Goal: Information Seeking & Learning: Check status

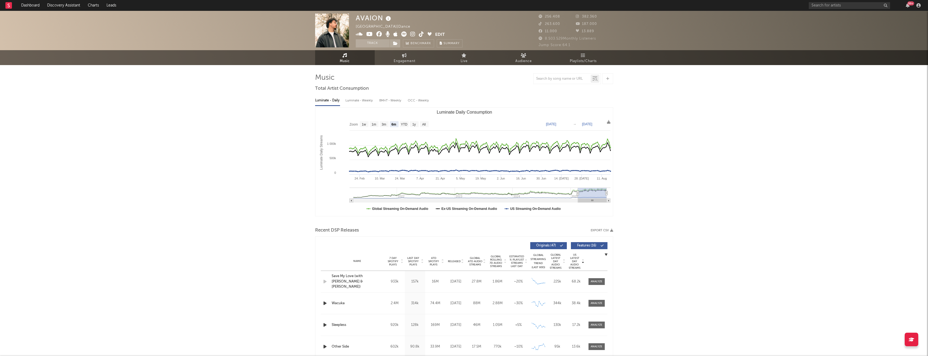
select select "6m"
click at [417, 57] on link "Engagement" at bounding box center [405, 57] width 60 height 15
select select "1w"
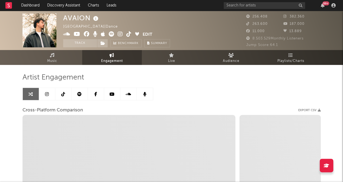
select select "1w"
select select "1m"
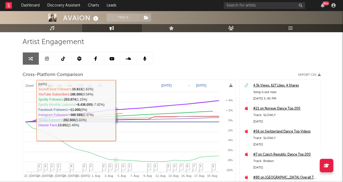
scroll to position [27, 0]
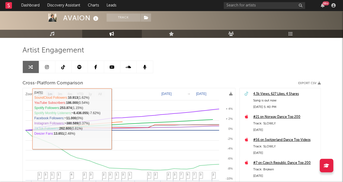
click at [49, 69] on link at bounding box center [47, 67] width 16 height 12
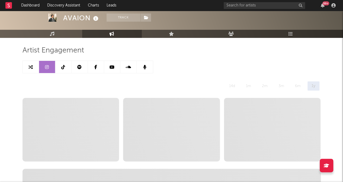
click at [30, 68] on icon at bounding box center [30, 67] width 4 height 4
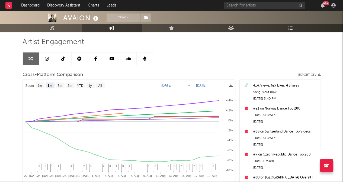
scroll to position [27, 0]
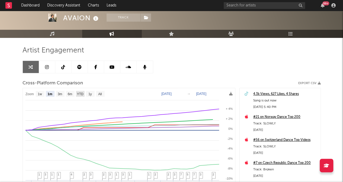
click at [81, 92] on text "YTD" at bounding box center [80, 94] width 7 height 4
select select "YTD"
type input "[DATE]"
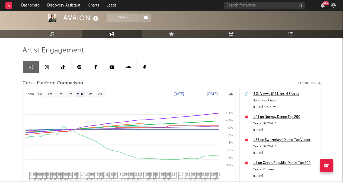
select select "1w"
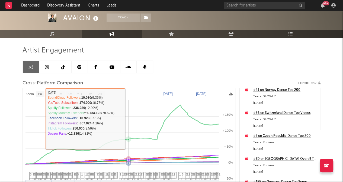
scroll to position [81, 0]
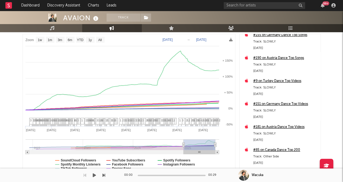
drag, startPoint x: 282, startPoint y: 164, endPoint x: 289, endPoint y: 159, distance: 8.6
click at [299, 165] on div "#80 on [GEOGRAPHIC_DATA] Overall Top 200 Track: Broken [DATE] #155 on Germany D…" at bounding box center [279, 105] width 81 height 142
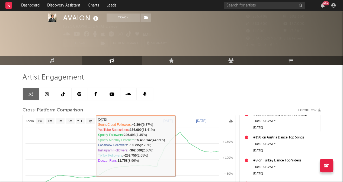
scroll to position [27, 0]
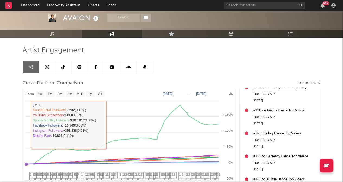
click at [9, 128] on div "AVAION Track [GEOGRAPHIC_DATA] | Dance Edit Track Benchmark Summary 256.408 382…" at bounding box center [171, 126] width 343 height 285
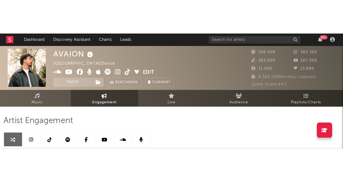
scroll to position [122, 0]
